Goal: Task Accomplishment & Management: Complete application form

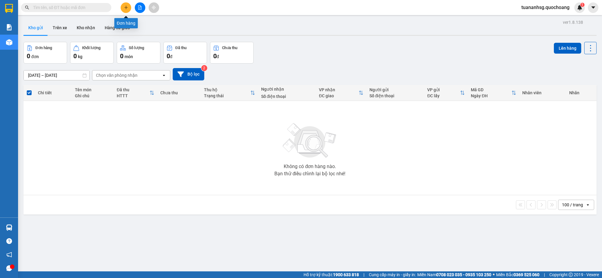
click at [130, 8] on button at bounding box center [126, 7] width 11 height 11
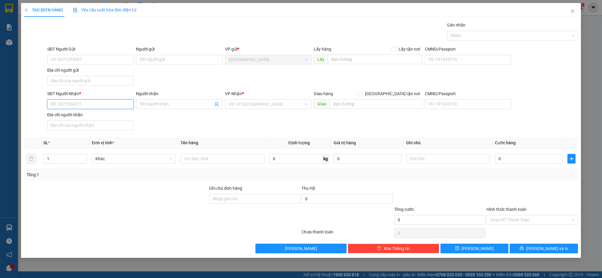
click at [92, 104] on input "SĐT Người Nhận *" at bounding box center [90, 104] width 86 height 10
click at [88, 124] on div "0945794261 - LỢI" at bounding box center [90, 126] width 79 height 7
type input "0945794261"
type input "LỢI"
type input "0945794261"
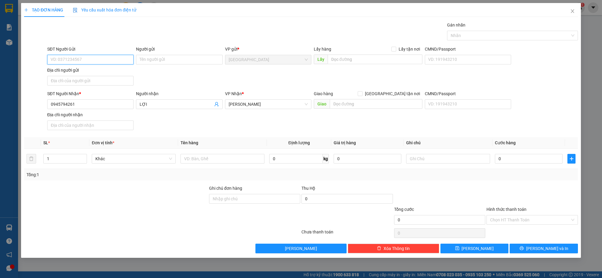
click at [90, 61] on input "SĐT Người Gửi" at bounding box center [90, 60] width 86 height 10
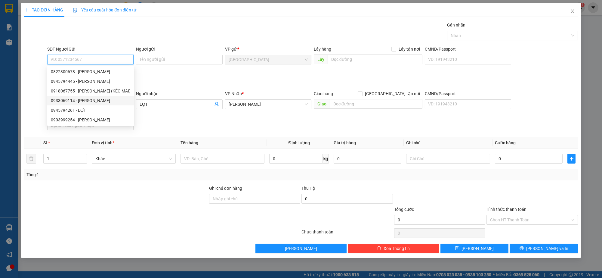
click at [93, 100] on div "0933069114 - [PERSON_NAME]" at bounding box center [91, 100] width 80 height 7
type input "0933069114"
type input "[PERSON_NAME]"
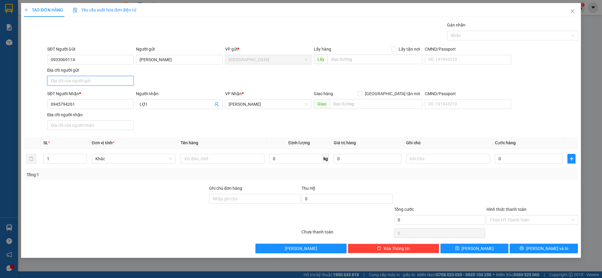
click at [83, 81] on input "Địa chỉ người gửi" at bounding box center [90, 81] width 86 height 10
type input "419/7 PHAN XÍCH LONG,P4, Q PHÚ NHUẬN"
click at [224, 159] on input "text" at bounding box center [223, 159] width 84 height 10
type input "THÙNG"
click at [540, 241] on div "Transit Pickup Surcharge Ids Transit Deliver Surcharge Ids Transit Deliver Surc…" at bounding box center [301, 137] width 554 height 231
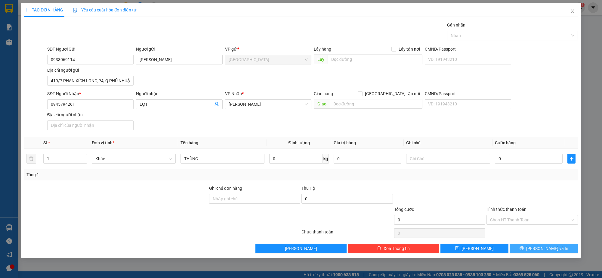
click at [542, 246] on span "[PERSON_NAME] và In" at bounding box center [547, 248] width 42 height 7
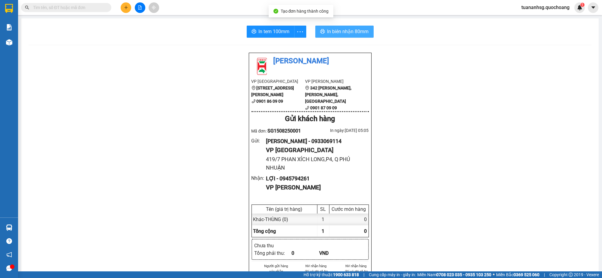
click at [335, 30] on span "In biên nhận 80mm" at bounding box center [349, 32] width 42 height 8
click at [276, 33] on span "In tem 100mm" at bounding box center [274, 32] width 31 height 8
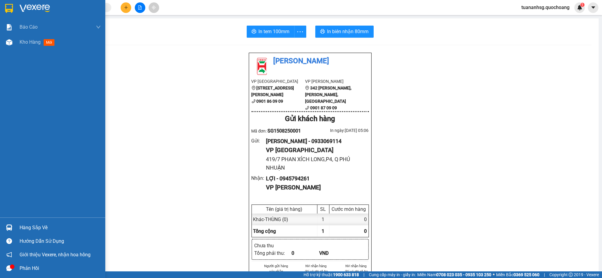
click at [33, 226] on div "Hàng sắp về" at bounding box center [60, 227] width 81 height 9
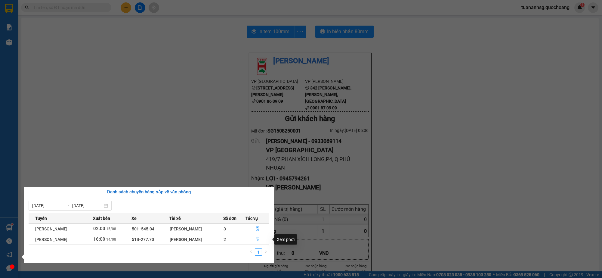
click at [259, 239] on icon "file-done" at bounding box center [258, 239] width 4 height 4
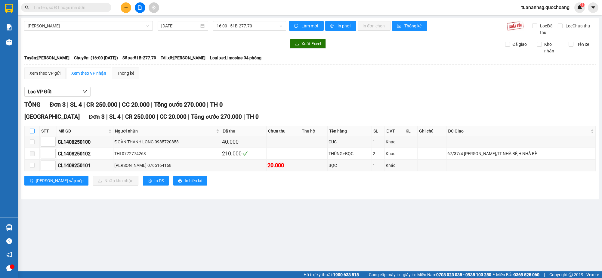
click at [32, 132] on input "checkbox" at bounding box center [32, 131] width 5 height 5
checkbox input "true"
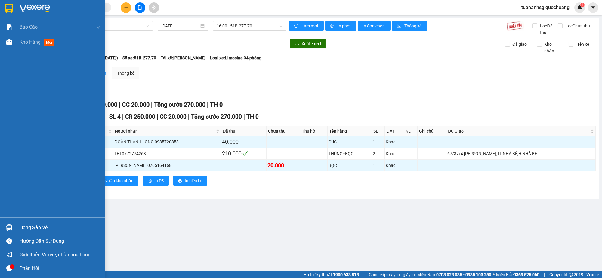
click at [29, 227] on div "Hàng sắp về" at bounding box center [60, 227] width 81 height 9
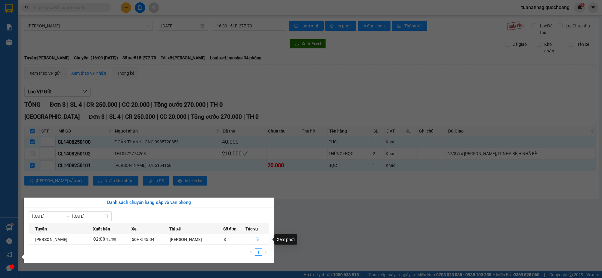
click at [259, 240] on icon "file-done" at bounding box center [258, 239] width 4 height 4
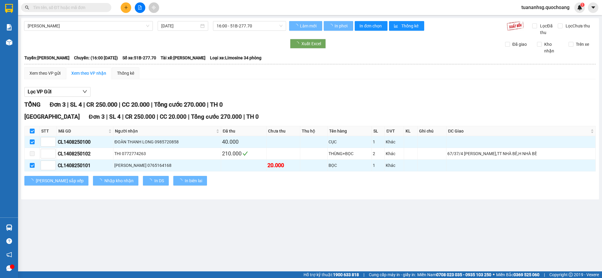
checkbox input "false"
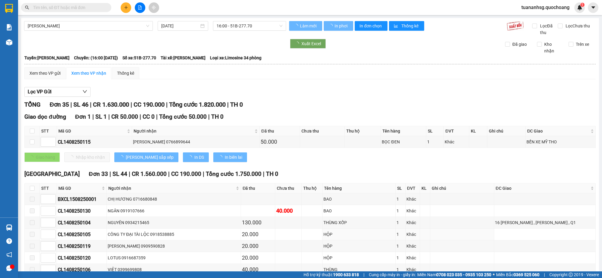
type input "[DATE]"
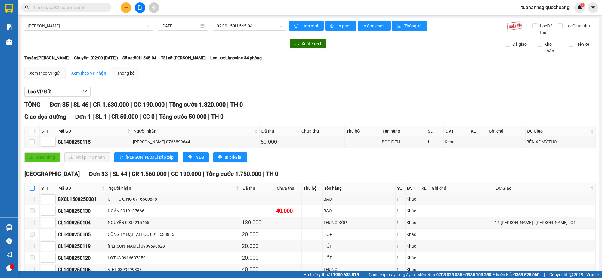
click at [30, 188] on input "checkbox" at bounding box center [32, 188] width 5 height 5
checkbox input "true"
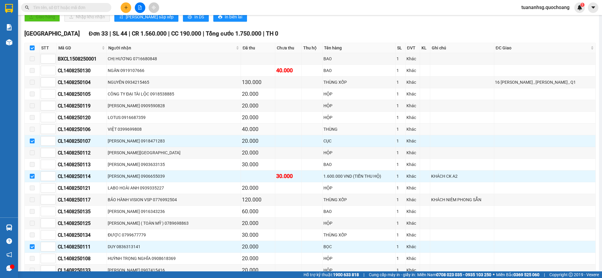
scroll to position [150, 0]
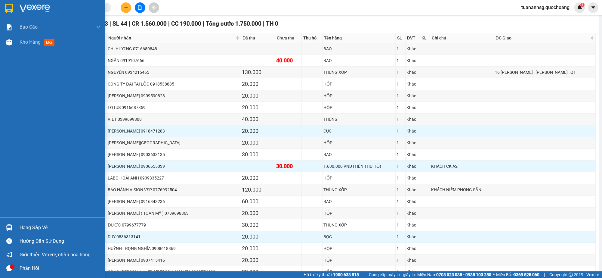
click at [23, 230] on div "Hàng sắp về" at bounding box center [60, 227] width 81 height 9
click at [10, 203] on div "Báo cáo Báo cáo dòng tiền (trạm) Doanh số tạo đơn theo VP gửi (trạm) Kho hàng m…" at bounding box center [52, 139] width 105 height 278
click at [29, 45] on span "Kho hàng" at bounding box center [30, 42] width 21 height 6
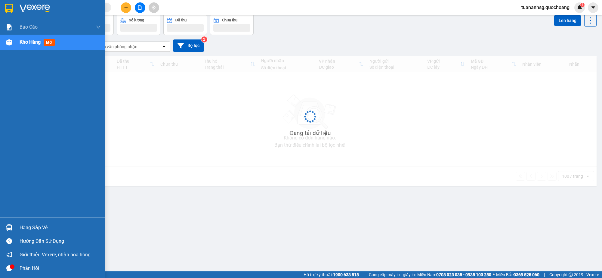
scroll to position [27, 0]
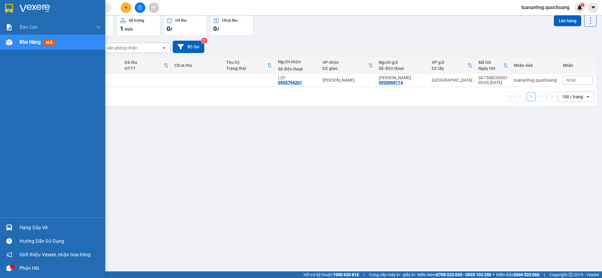
click at [44, 230] on div "Hàng sắp về" at bounding box center [60, 227] width 81 height 9
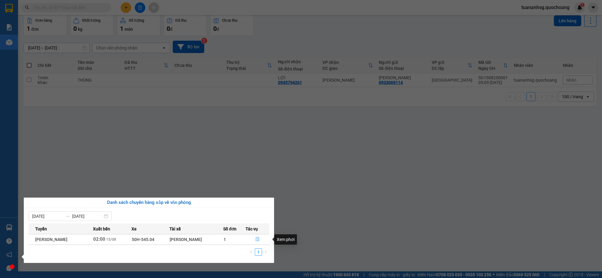
click at [257, 240] on icon "file-done" at bounding box center [258, 239] width 4 height 4
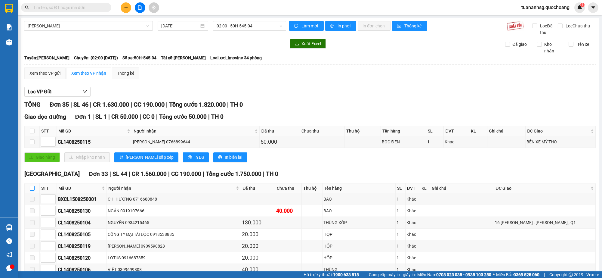
click at [33, 187] on input "checkbox" at bounding box center [32, 188] width 5 height 5
checkbox input "true"
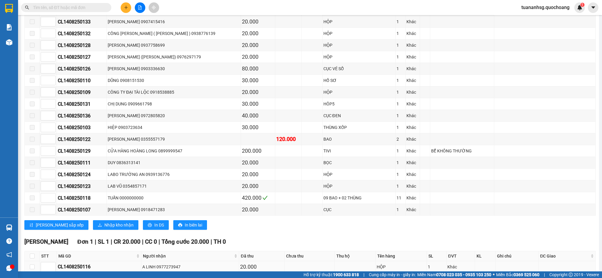
scroll to position [398, 0]
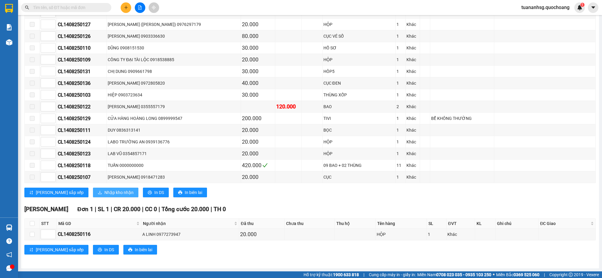
click at [104, 194] on span "Nhập kho nhận" at bounding box center [118, 192] width 29 height 7
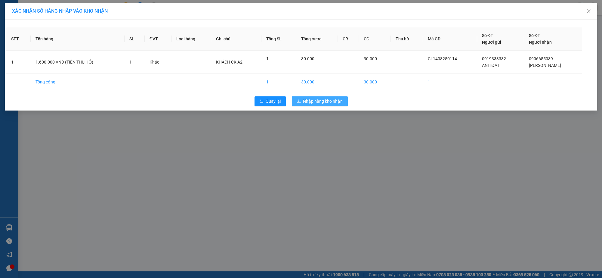
click at [325, 101] on span "Nhập hàng kho nhận" at bounding box center [323, 101] width 40 height 7
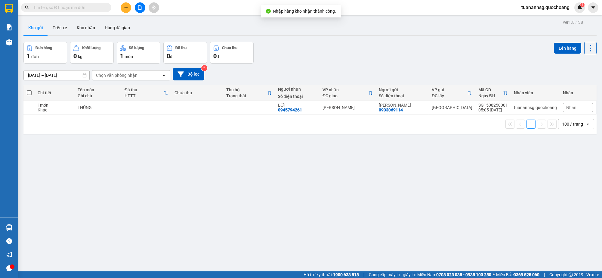
click at [81, 7] on input "text" at bounding box center [68, 7] width 71 height 7
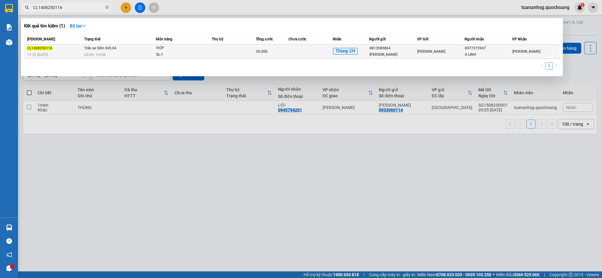
type input "CL1408250116"
click at [233, 50] on td at bounding box center [234, 52] width 44 height 14
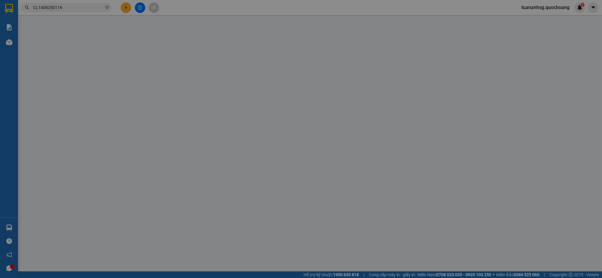
type input "0813989864"
type input "[PERSON_NAME]"
type input "PHƯỜNG [GEOGRAPHIC_DATA],[GEOGRAPHIC_DATA]"
type input "0977273947"
type input "A LINH"
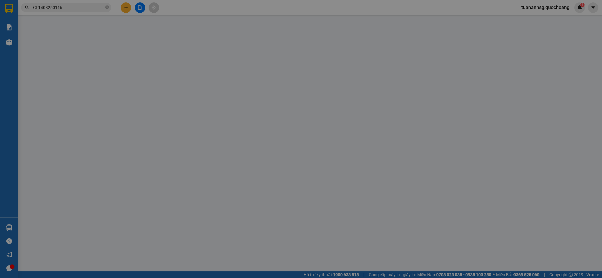
type input "20.000"
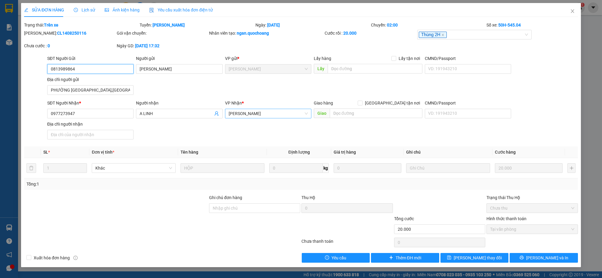
click at [234, 110] on span "[PERSON_NAME]" at bounding box center [268, 113] width 79 height 9
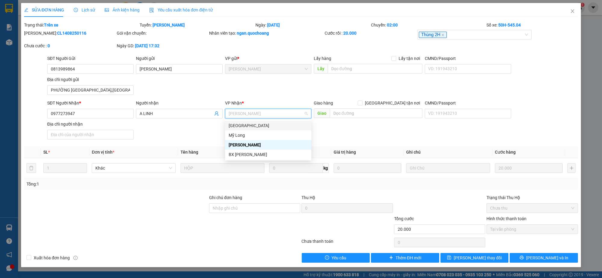
click at [238, 126] on div "[GEOGRAPHIC_DATA]" at bounding box center [268, 125] width 79 height 7
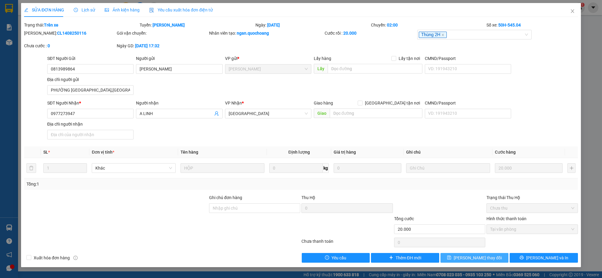
click at [452, 258] on icon "save" at bounding box center [449, 257] width 4 height 4
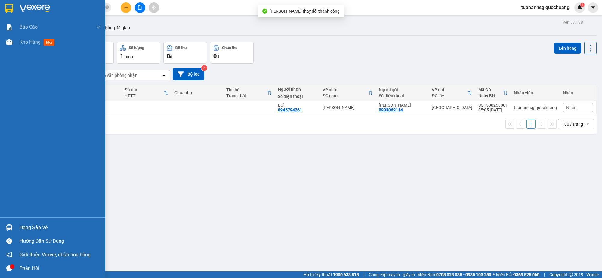
click at [39, 224] on div "Hàng sắp về" at bounding box center [60, 227] width 81 height 9
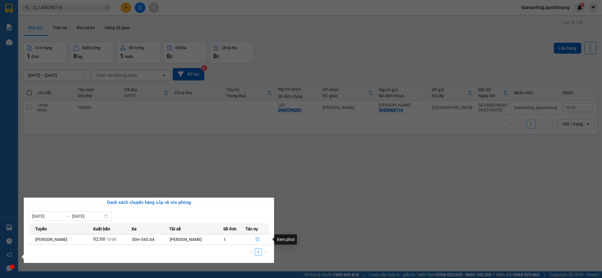
click at [257, 239] on icon "file-done" at bounding box center [258, 239] width 4 height 4
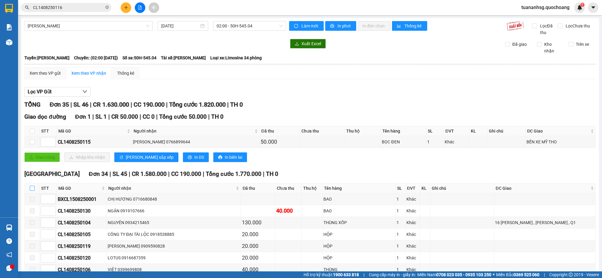
click at [34, 187] on input "checkbox" at bounding box center [32, 188] width 5 height 5
checkbox input "true"
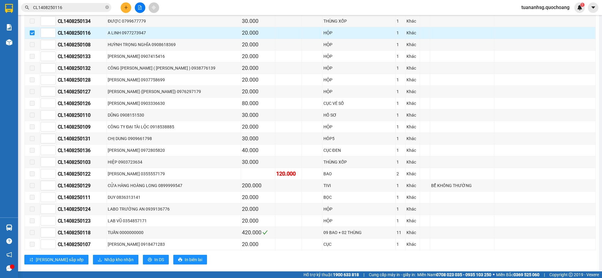
scroll to position [353, 0]
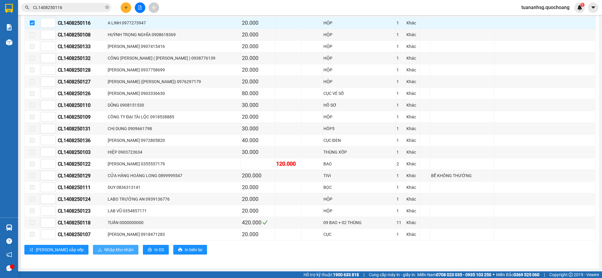
click at [104, 252] on span "Nhập kho nhận" at bounding box center [118, 249] width 29 height 7
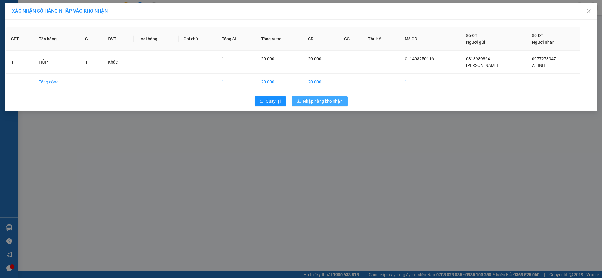
click at [303, 101] on span "Nhập hàng kho nhận" at bounding box center [323, 101] width 40 height 7
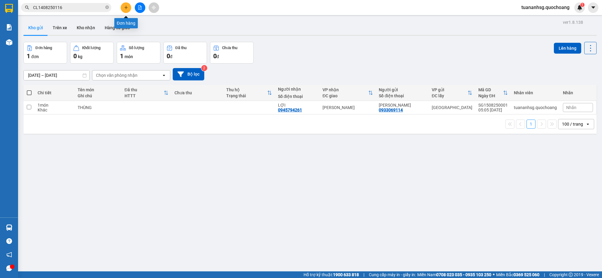
click at [126, 7] on icon "plus" at bounding box center [126, 7] width 0 height 3
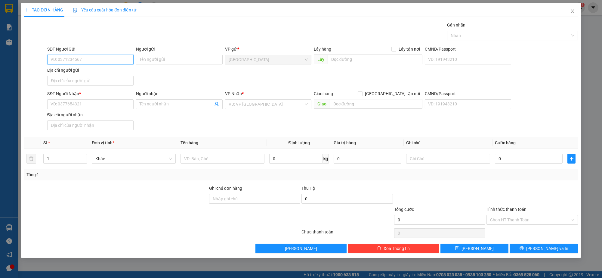
click at [131, 58] on input "SĐT Người Gửi" at bounding box center [90, 60] width 86 height 10
type input "0971147443"
click at [89, 68] on div "0971147443 - [PERSON_NAME]" at bounding box center [90, 71] width 79 height 7
type input "[PERSON_NAME]"
type input "0971147443"
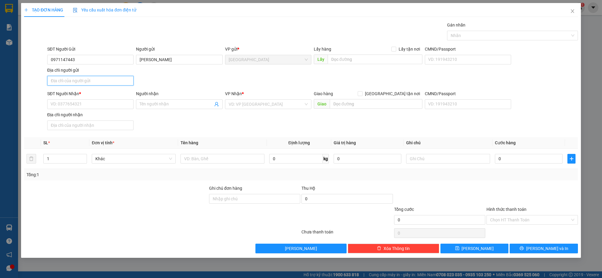
click at [87, 78] on input "Địa chỉ người gửi" at bounding box center [90, 81] width 86 height 10
click at [97, 79] on input "75 [PERSON_NAME], P4, [GEOGRAPHIC_DATA]" at bounding box center [90, 81] width 86 height 10
click at [95, 79] on input "75 [PERSON_NAME], P4, [GEOGRAPHIC_DATA]" at bounding box center [90, 81] width 86 height 10
type input "75 [PERSON_NAME], P4, [GEOGRAPHIC_DATA]"
click at [84, 101] on input "SĐT Người Nhận *" at bounding box center [90, 104] width 86 height 10
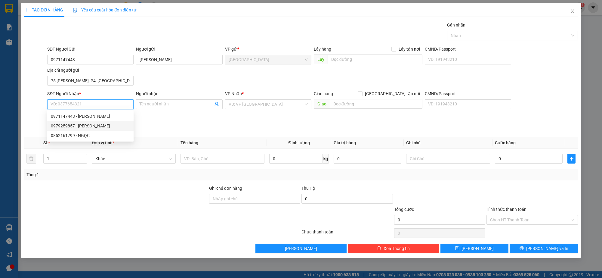
click at [78, 124] on div "0979259857 - [PERSON_NAME]" at bounding box center [90, 126] width 79 height 7
type input "0979259857"
type input "HẢI"
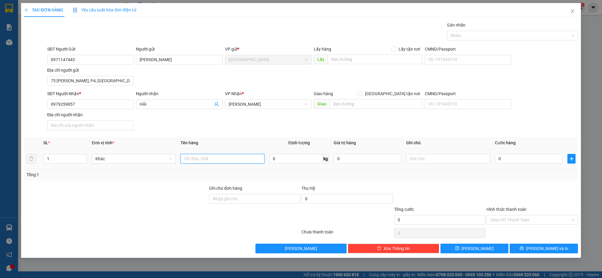
click at [212, 154] on input "text" at bounding box center [223, 159] width 84 height 10
type input "THÙNG"
click at [524, 247] on icon "printer" at bounding box center [522, 248] width 4 height 4
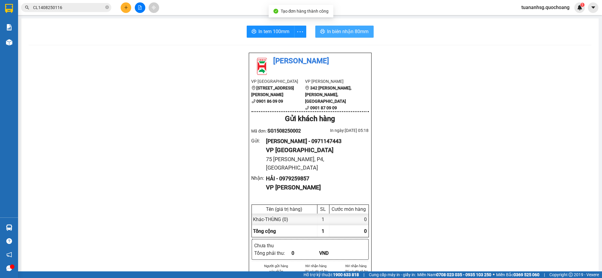
click at [328, 28] on span "In biên nhận 80mm" at bounding box center [349, 32] width 42 height 8
click at [281, 33] on span "In tem 100mm" at bounding box center [274, 32] width 31 height 8
